Goal: Task Accomplishment & Management: Complete application form

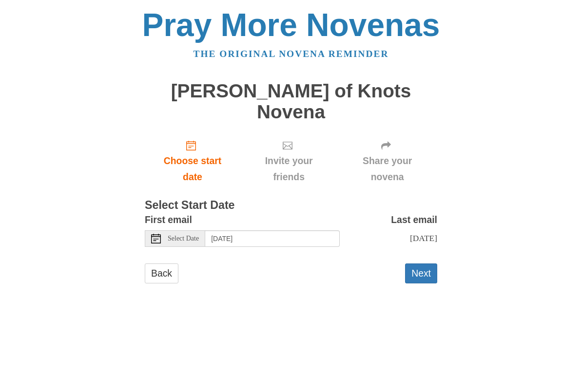
click at [428, 264] on button "Next" at bounding box center [421, 274] width 32 height 20
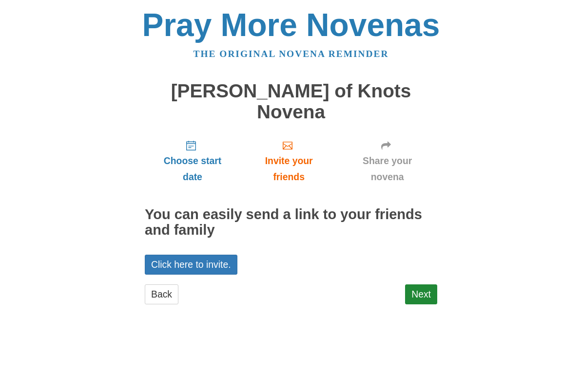
click at [431, 285] on link "Next" at bounding box center [421, 295] width 32 height 20
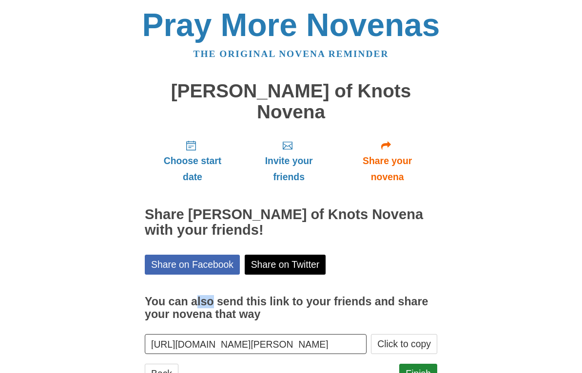
click at [510, 197] on div "Pray More Novenas The original novena reminder Mary Undoer of Knots Novena Choo…" at bounding box center [291, 206] width 473 height 412
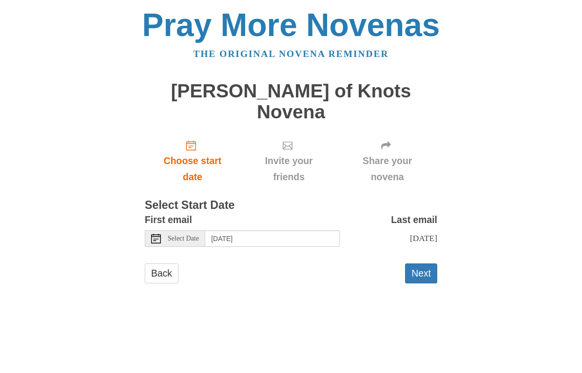
click at [175, 235] on span "Select Date" at bounding box center [183, 238] width 31 height 7
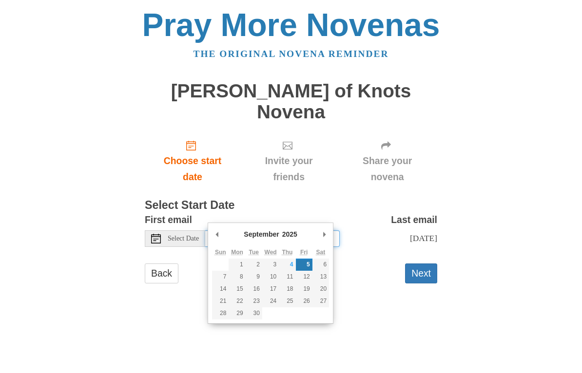
type input "Thursday, September 4th"
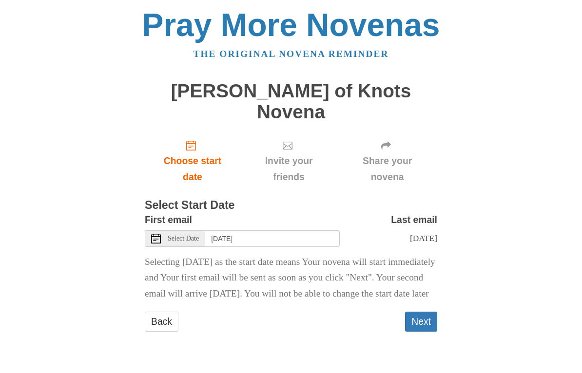
click at [419, 319] on button "Next" at bounding box center [421, 322] width 32 height 20
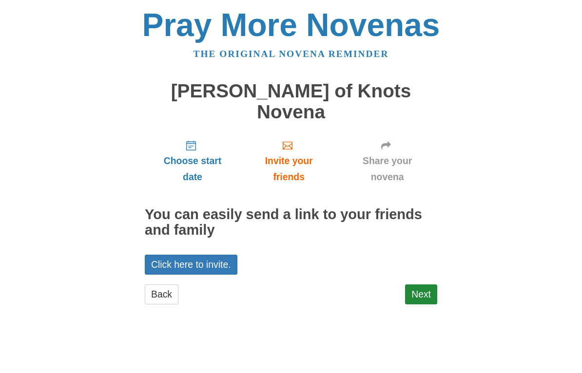
click at [164, 285] on link "Back" at bounding box center [162, 295] width 34 height 20
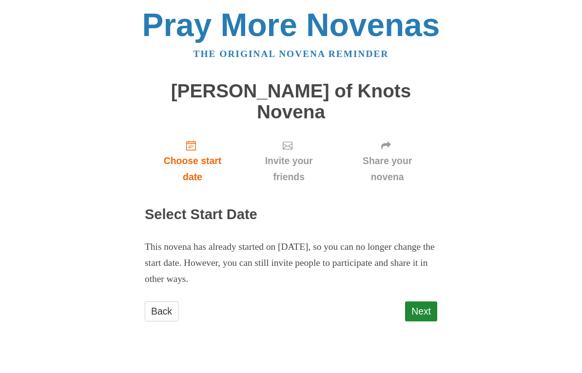
click at [171, 302] on link "Back" at bounding box center [162, 312] width 34 height 20
